Goal: Browse casually

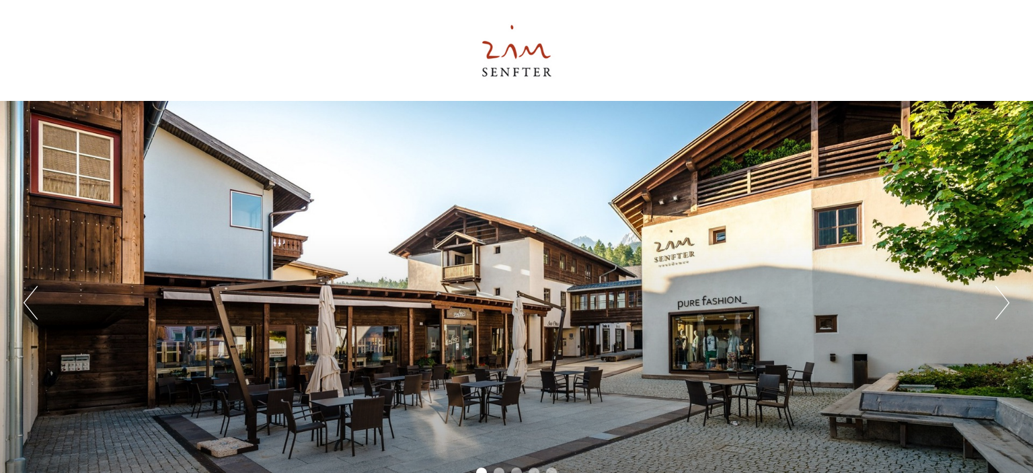
click at [995, 310] on button "Next" at bounding box center [1002, 303] width 14 height 34
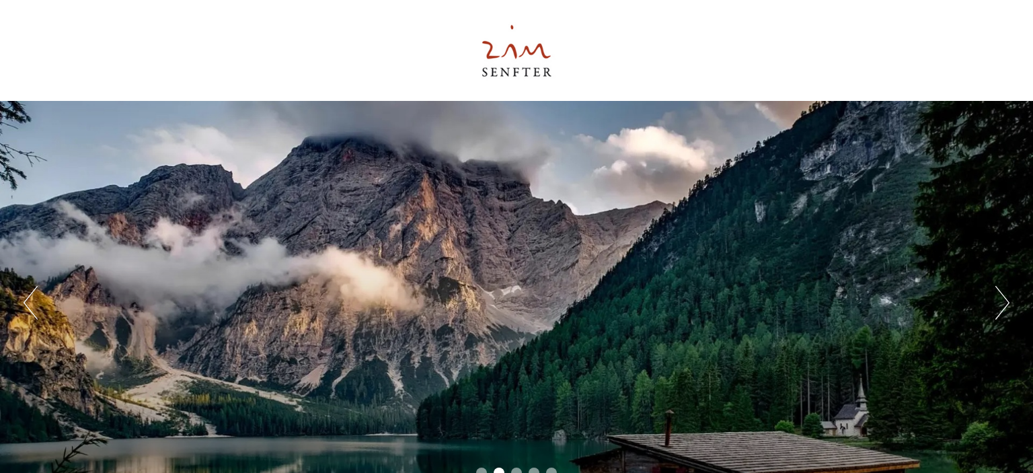
click at [995, 310] on button "Next" at bounding box center [1002, 303] width 14 height 34
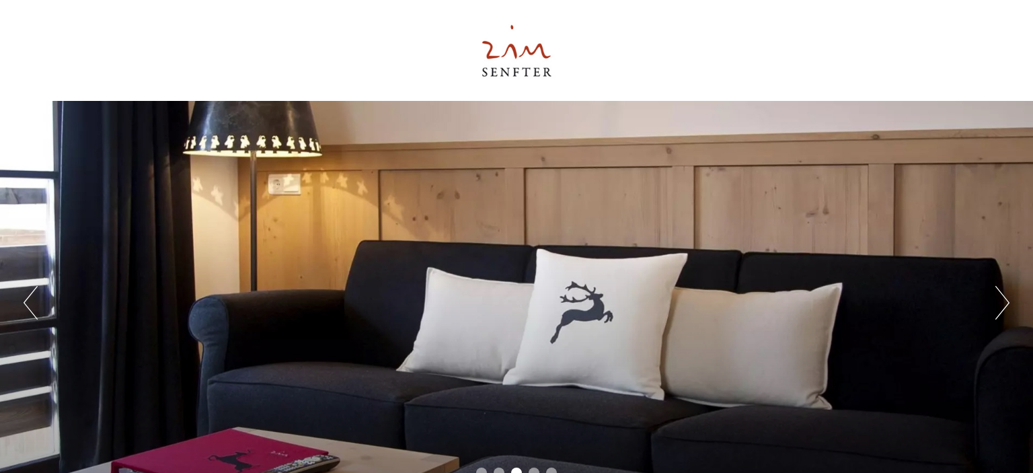
click at [995, 310] on button "Next" at bounding box center [1002, 303] width 14 height 34
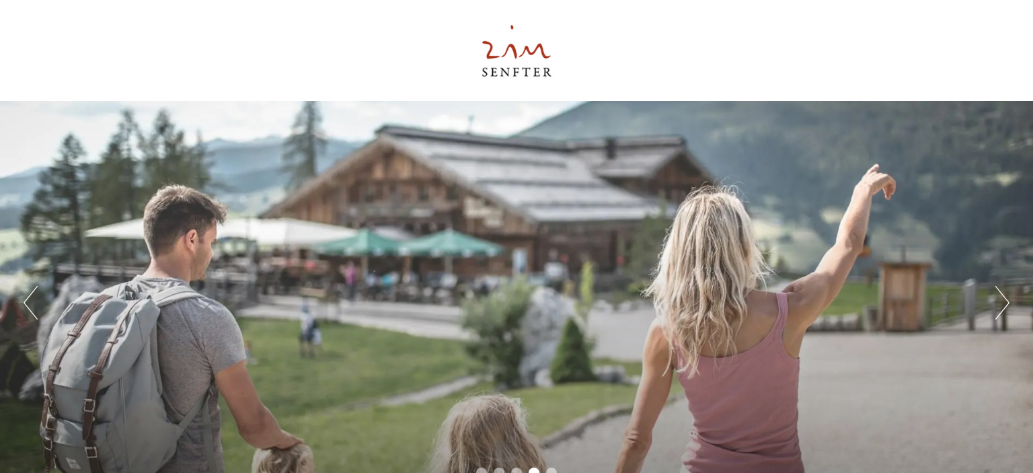
click at [1003, 316] on button "Next" at bounding box center [1002, 303] width 14 height 34
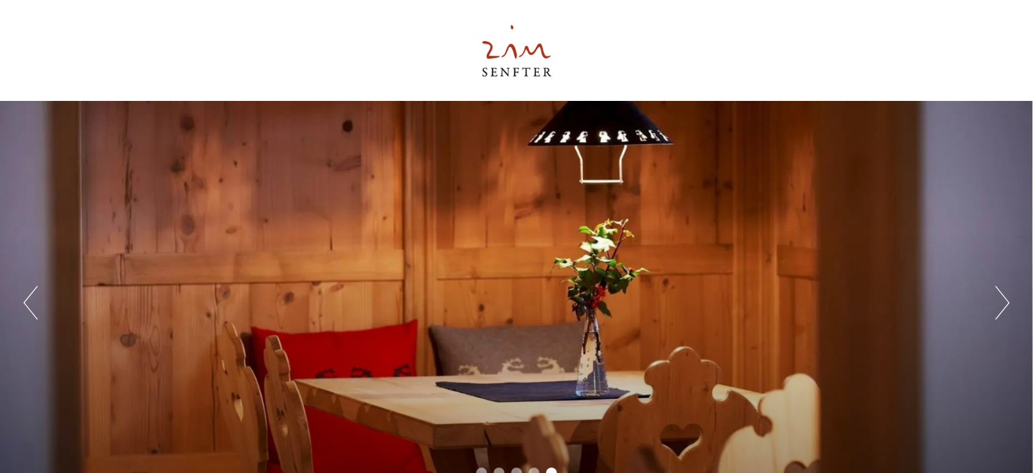
click at [1003, 316] on button "Next" at bounding box center [1002, 303] width 14 height 34
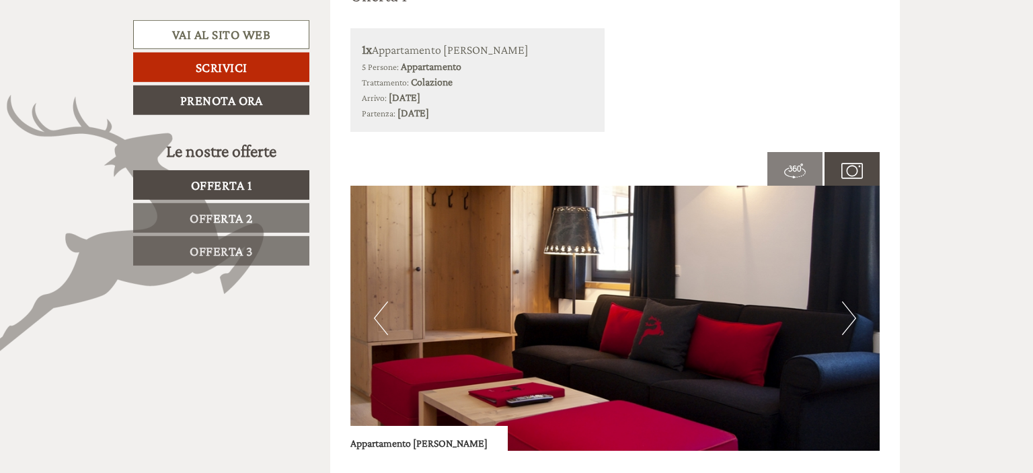
scroll to position [816, 0]
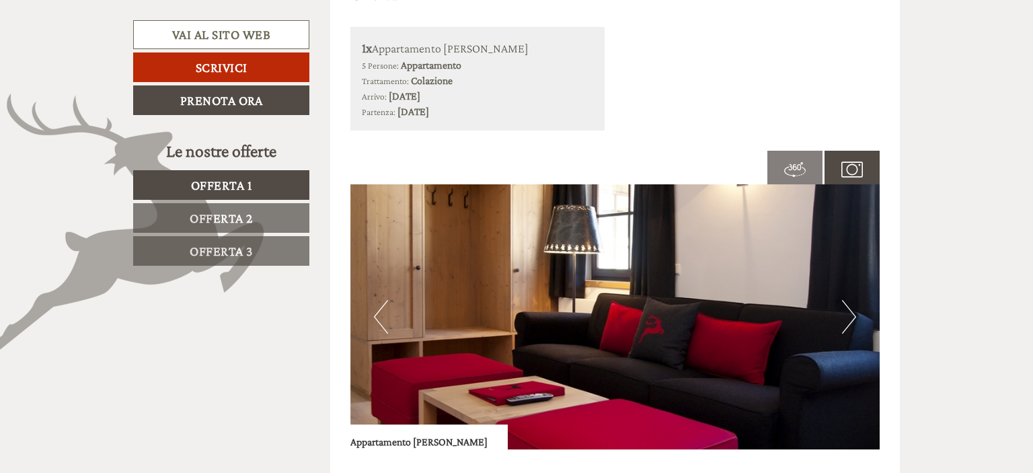
click at [850, 319] on button "Next" at bounding box center [849, 317] width 14 height 34
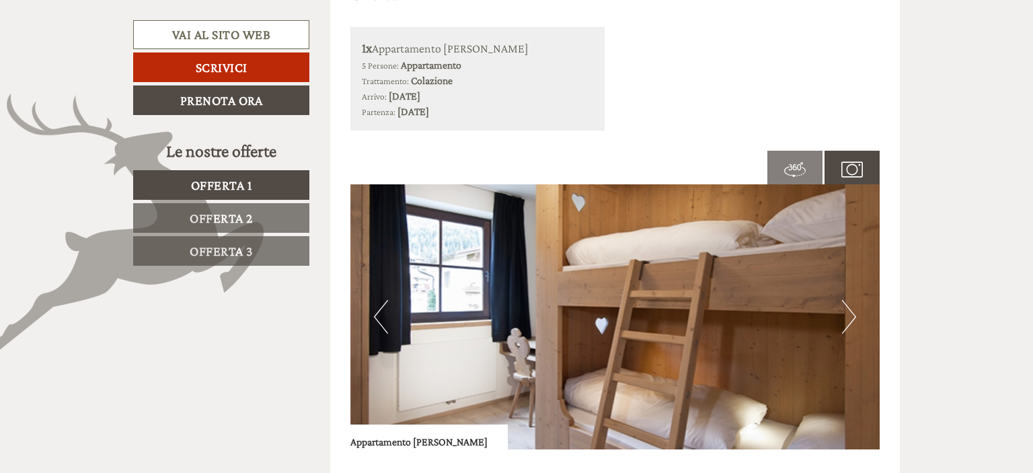
click at [850, 319] on button "Next" at bounding box center [849, 317] width 14 height 34
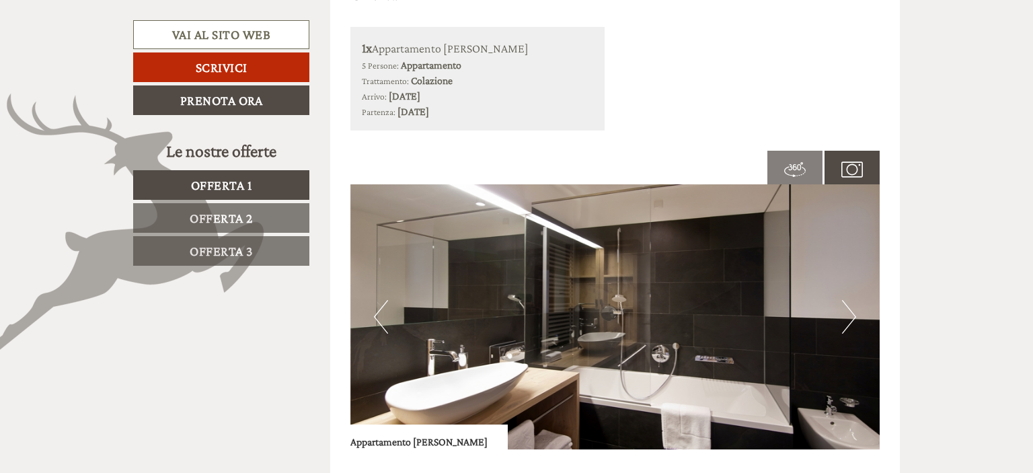
click at [850, 319] on button "Next" at bounding box center [849, 317] width 14 height 34
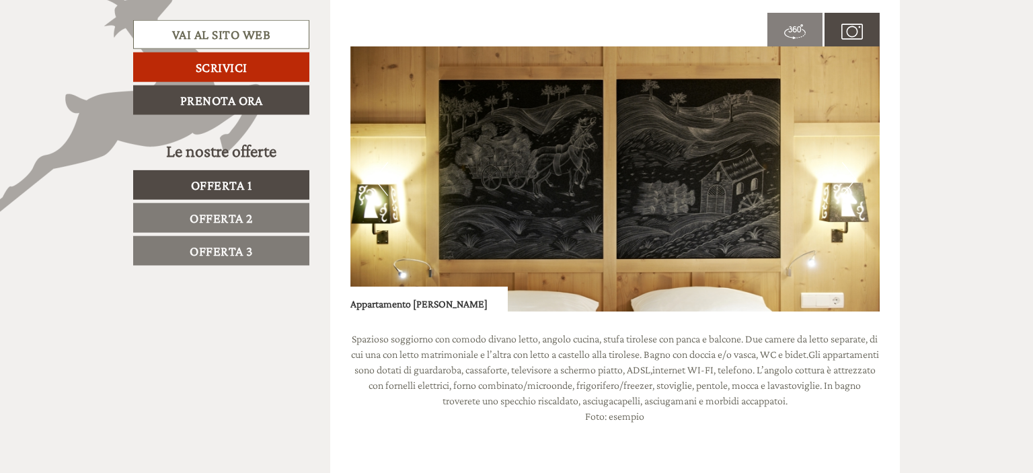
scroll to position [958, 0]
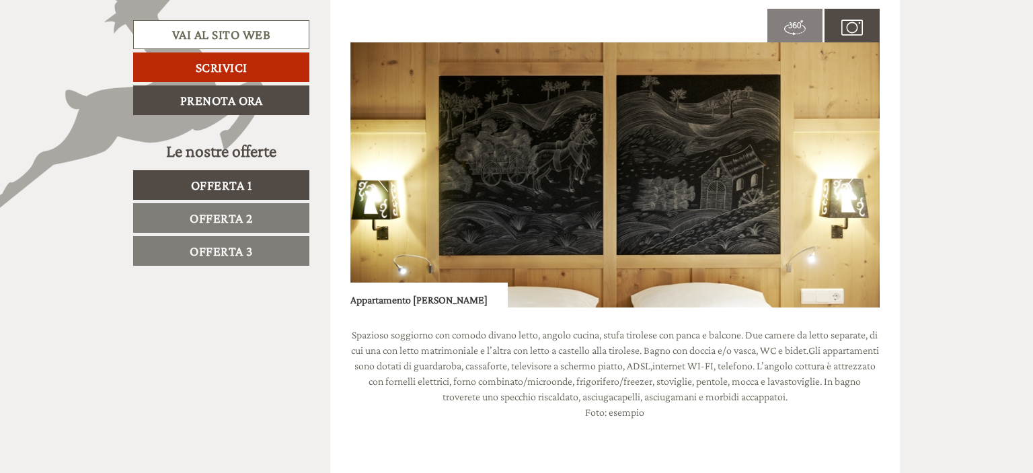
click at [852, 167] on button "Next" at bounding box center [849, 175] width 14 height 34
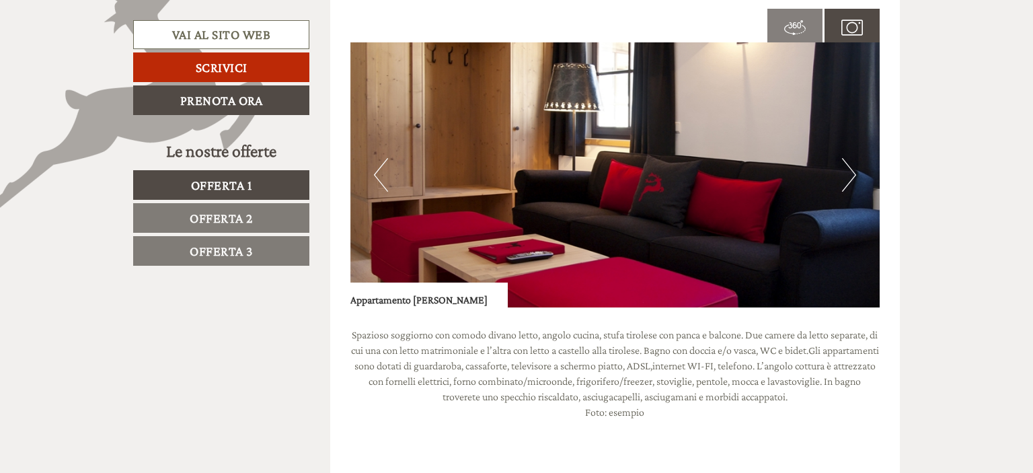
click at [852, 167] on button "Next" at bounding box center [849, 175] width 14 height 34
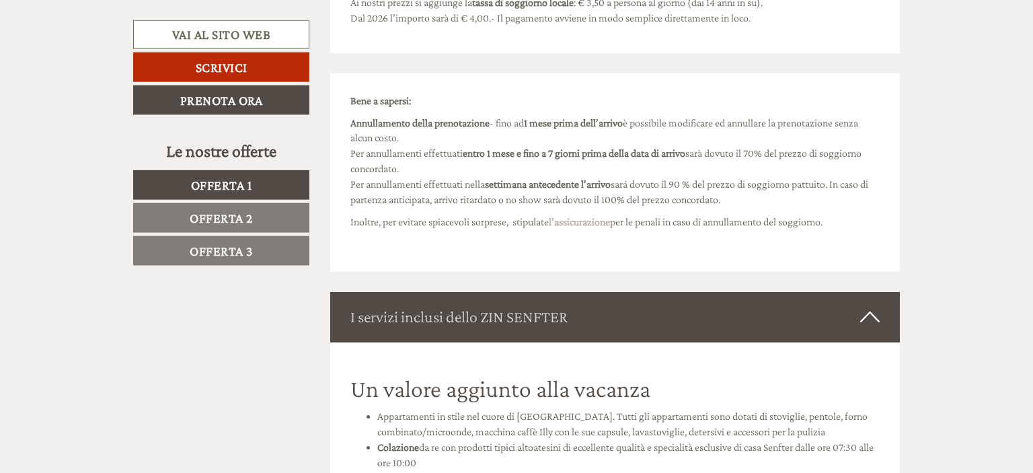
scroll to position [3692, 0]
